Goal: Find specific page/section: Find specific page/section

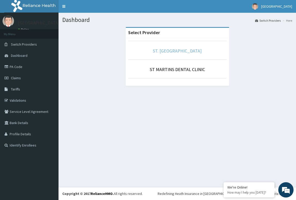
click at [179, 49] on link "ST. [GEOGRAPHIC_DATA]" at bounding box center [177, 51] width 49 height 6
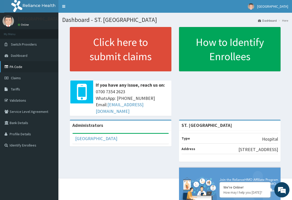
click at [12, 65] on link "PA Code" at bounding box center [29, 66] width 58 height 11
